Goal: Task Accomplishment & Management: Manage account settings

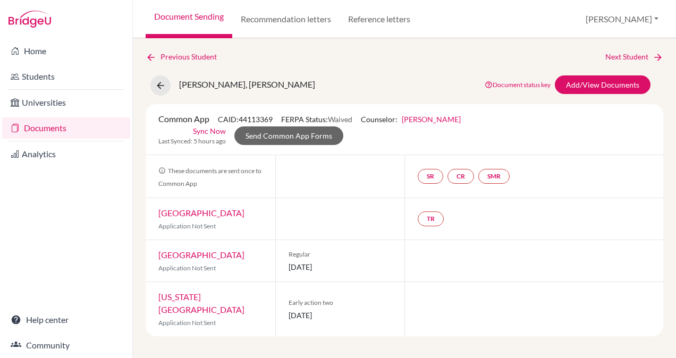
click at [380, 85] on div "ALKESH PATEL, MANAV Document status key TR Requirement. Document not uploaded y…" at bounding box center [404, 85] width 533 height 20
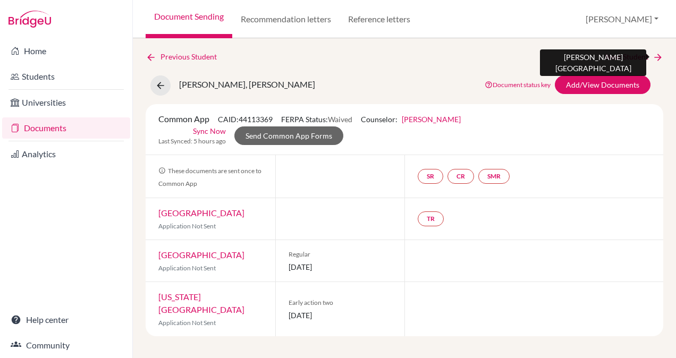
click at [637, 55] on link "Next Student" at bounding box center [634, 57] width 58 height 12
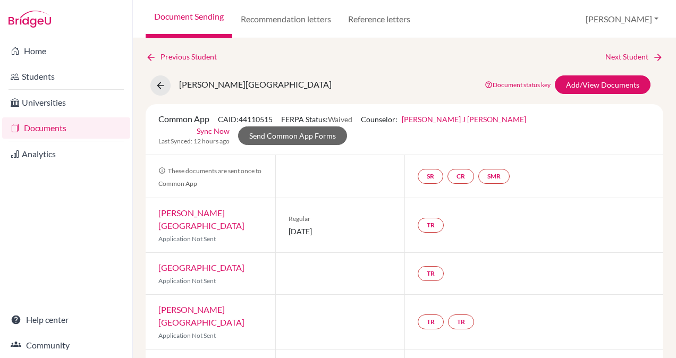
click at [438, 123] on link "Hazel J Karen" at bounding box center [464, 119] width 124 height 9
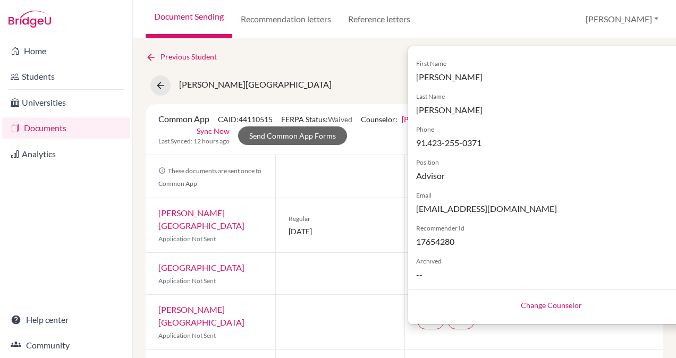
click at [521, 301] on link "Change Counselor" at bounding box center [551, 305] width 61 height 9
select select "444695"
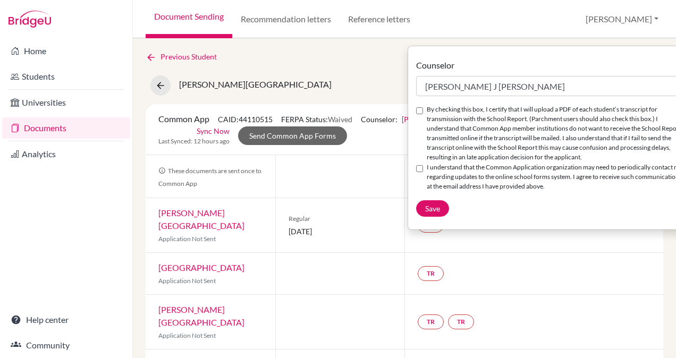
click at [417, 109] on input "By checking this box, I certify that I will upload a PDF of each student’s tran…" at bounding box center [419, 110] width 7 height 7
checkbox input "true"
click at [417, 172] on input "I understand that the Common Application organization may need to periodically …" at bounding box center [419, 168] width 7 height 7
checkbox input "true"
click at [428, 213] on span "Save" at bounding box center [432, 208] width 15 height 9
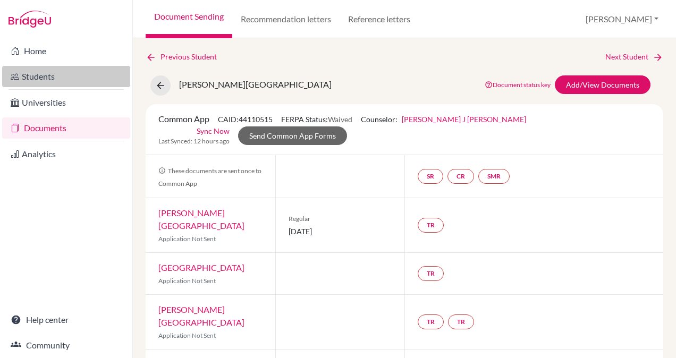
click at [41, 74] on link "Students" at bounding box center [66, 76] width 128 height 21
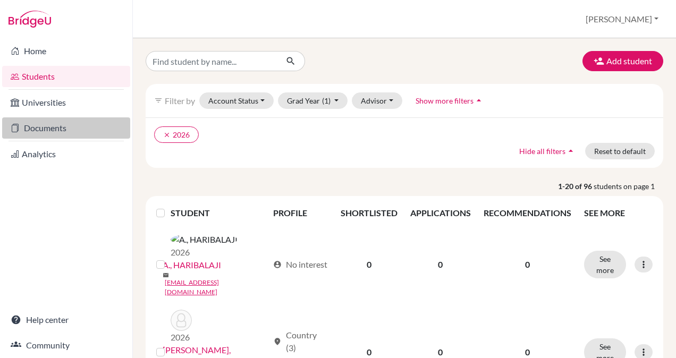
click at [63, 126] on link "Documents" at bounding box center [66, 127] width 128 height 21
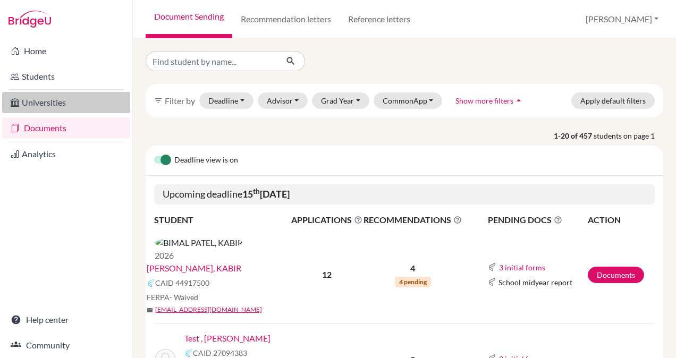
click at [68, 101] on link "Universities" at bounding box center [66, 102] width 128 height 21
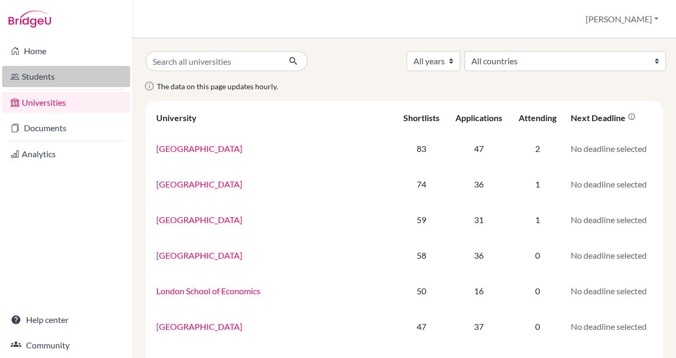
click at [50, 79] on link "Students" at bounding box center [66, 76] width 128 height 21
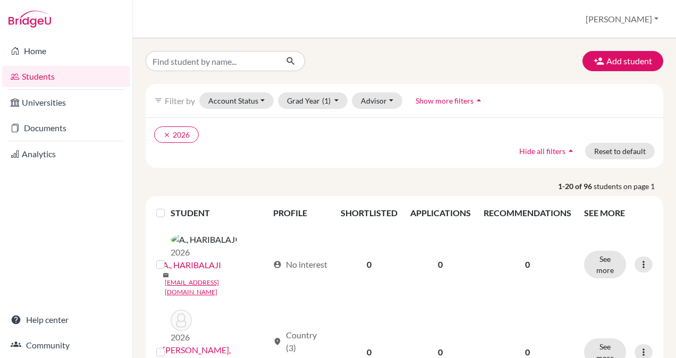
click at [48, 53] on link "Home" at bounding box center [66, 50] width 128 height 21
